Goal: Task Accomplishment & Management: Manage account settings

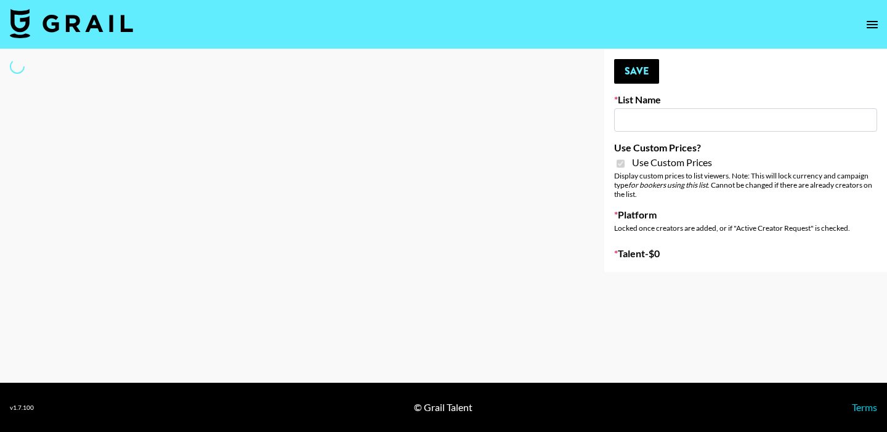
type input "Anker For Soundcore"
checkbox input "true"
select select "Brand"
